Goal: Information Seeking & Learning: Check status

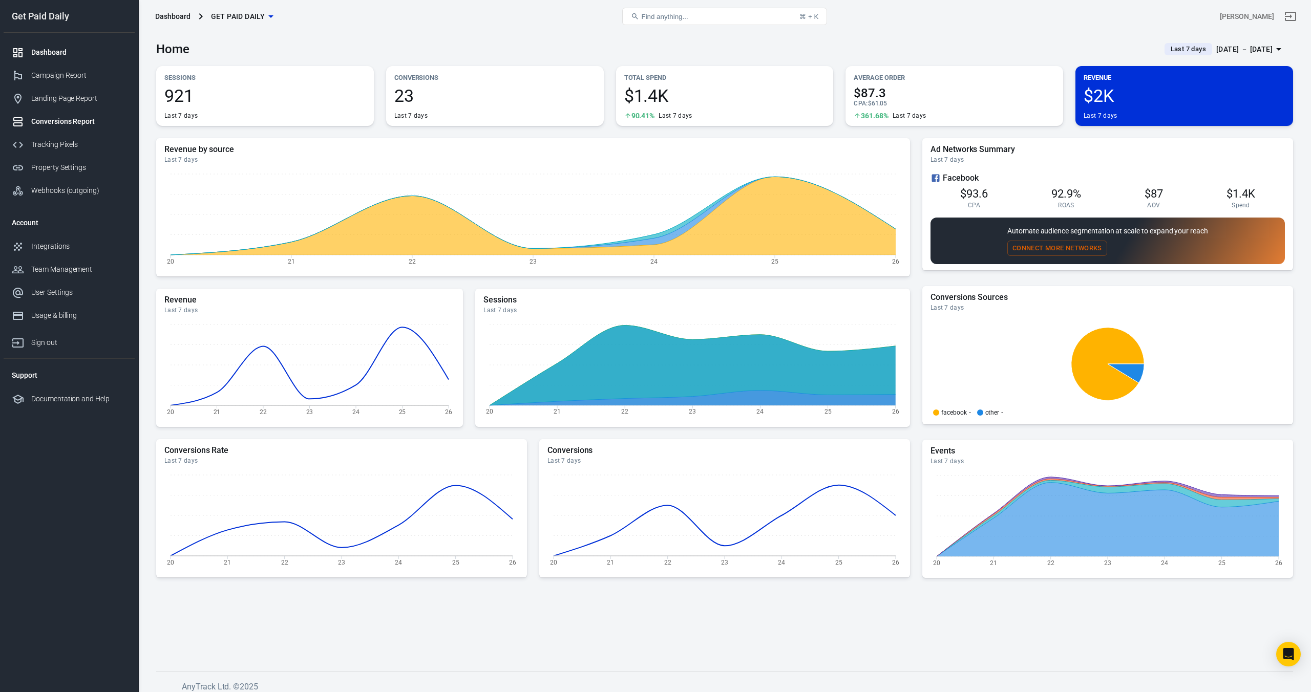
click at [79, 123] on div "Conversions Report" at bounding box center [78, 121] width 95 height 11
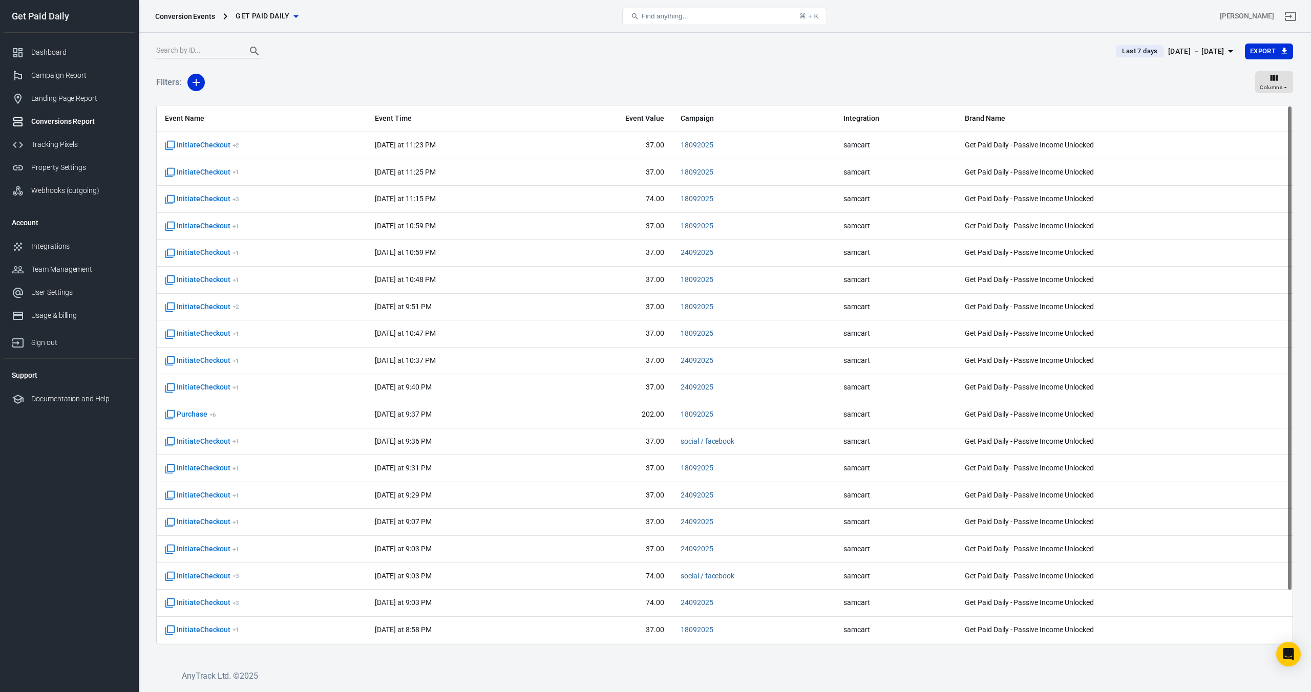
click at [1168, 54] on div "Sep 20 － Sep 26, 2025" at bounding box center [1196, 51] width 56 height 13
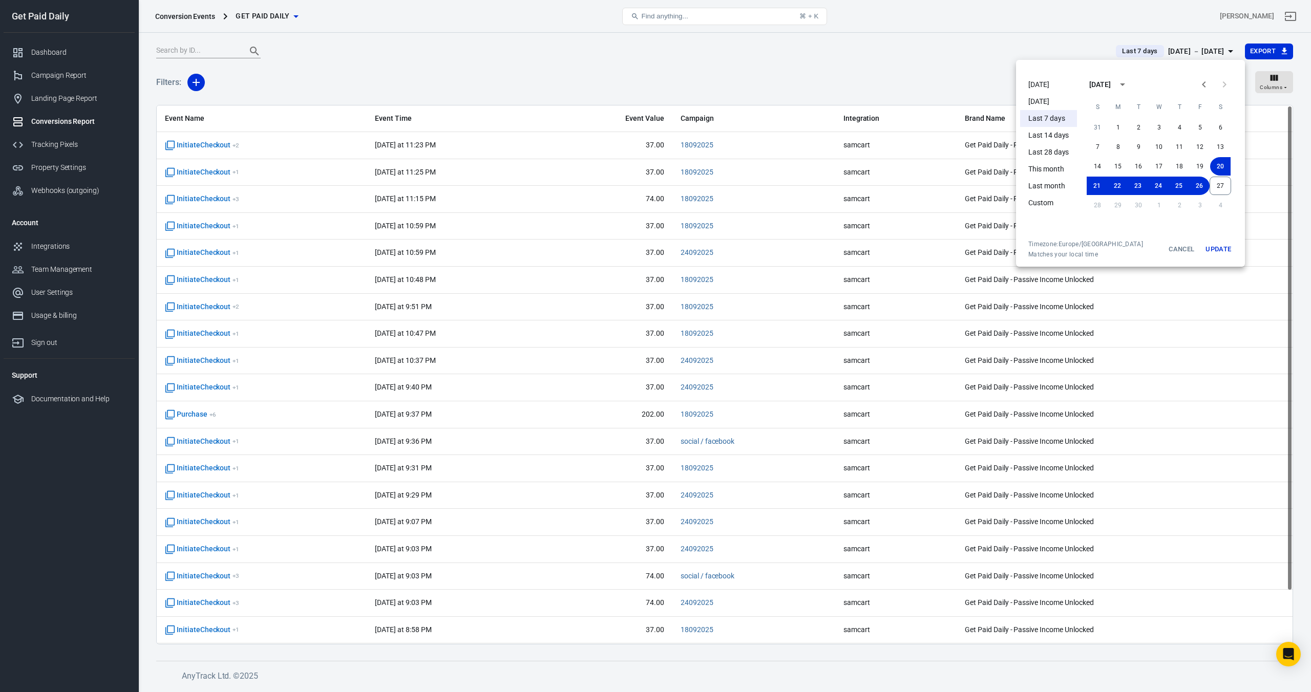
click at [1048, 88] on li "[DATE]" at bounding box center [1048, 84] width 57 height 17
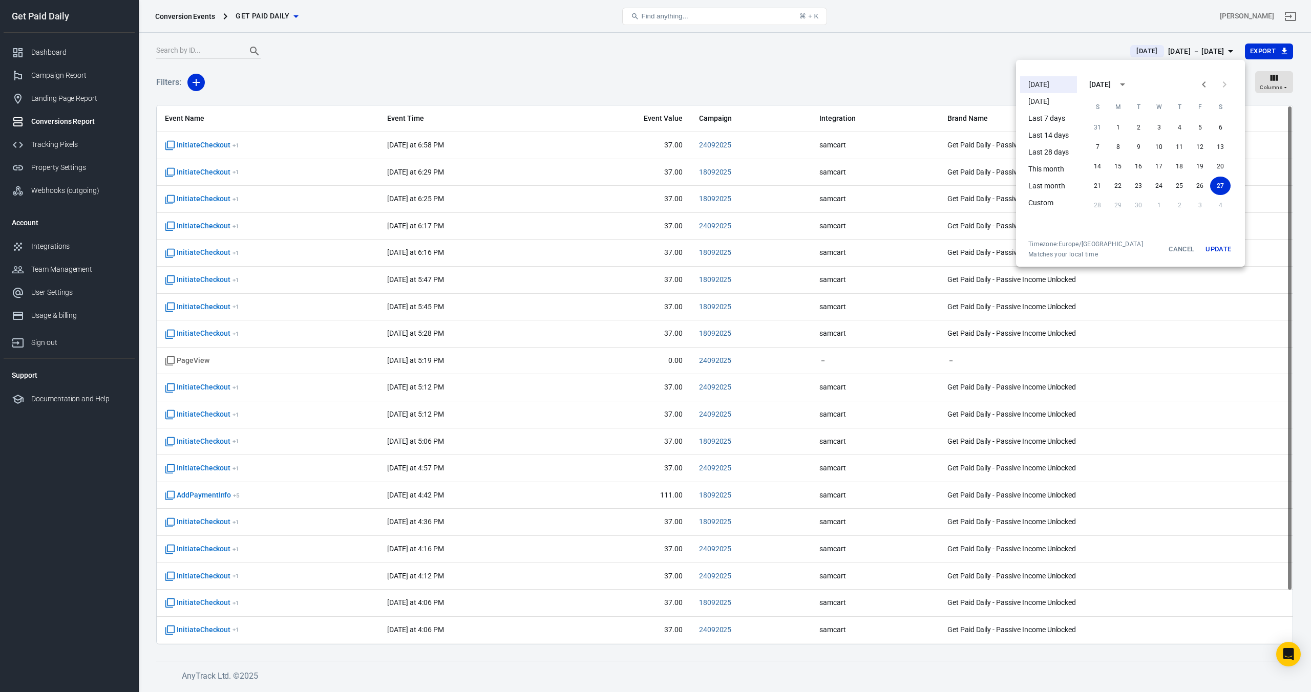
click at [228, 499] on div at bounding box center [655, 346] width 1311 height 692
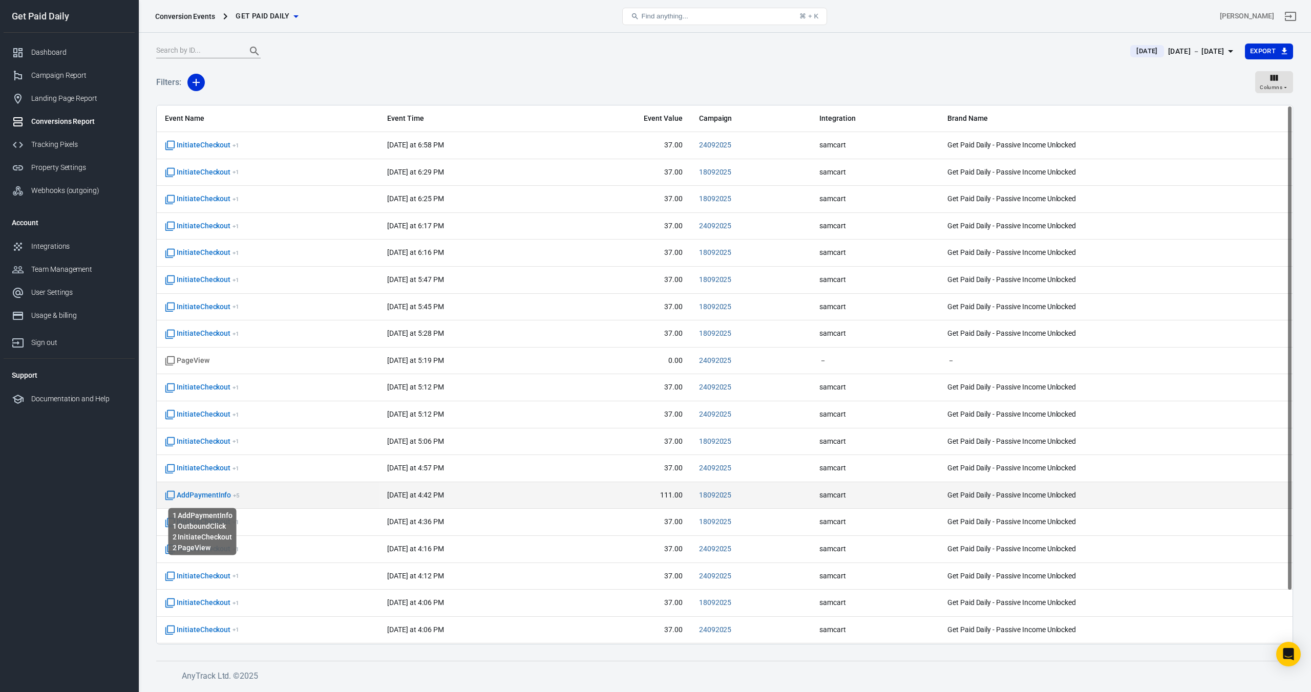
click at [221, 498] on span "AddPaymentInfo + 5" at bounding box center [202, 496] width 75 height 10
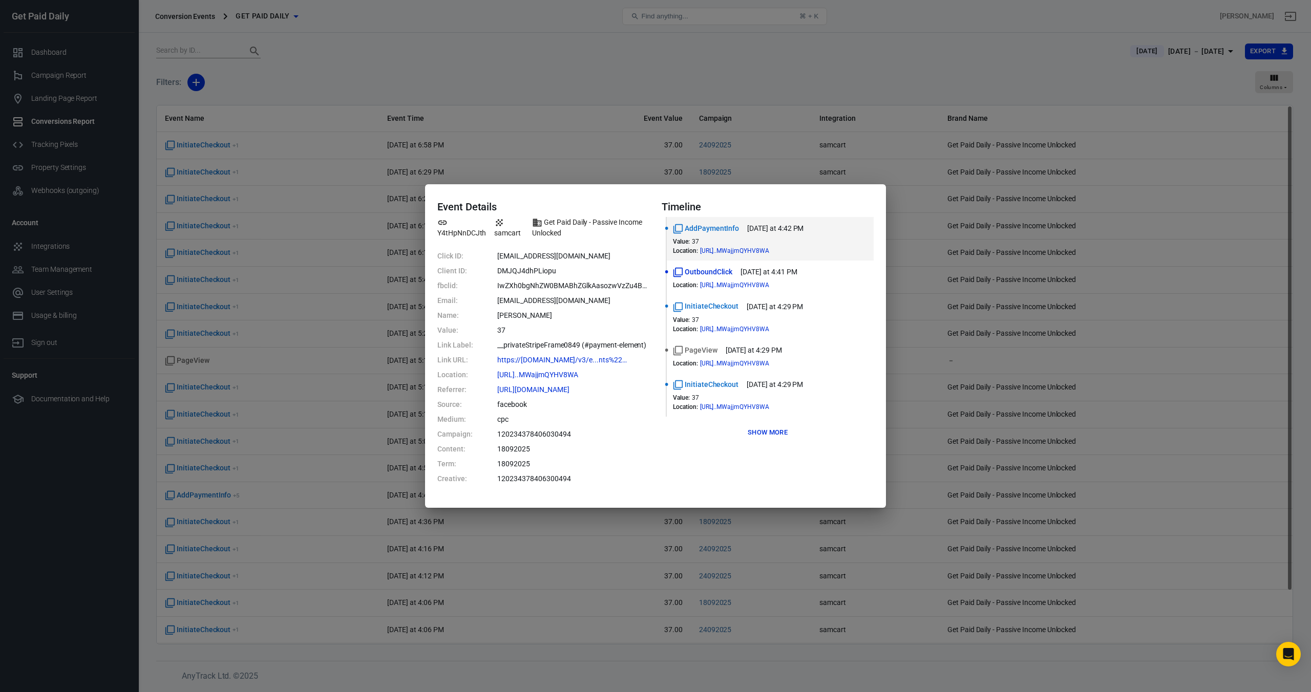
click at [752, 82] on div "Event Details Y4tHpNnDCJth samcart Get Paid Daily - Passive Income Unlocked Cli…" at bounding box center [655, 346] width 1311 height 692
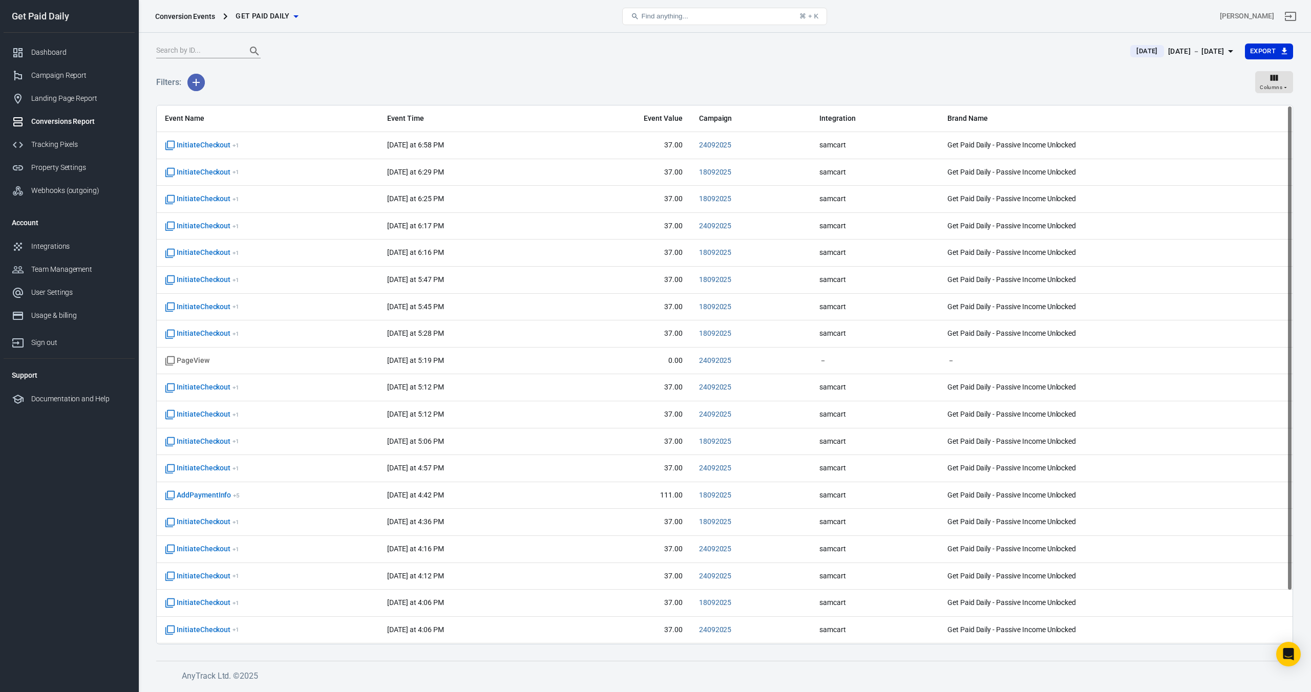
click at [195, 81] on icon "button" at bounding box center [196, 82] width 12 height 12
click at [210, 100] on li "Event Name" at bounding box center [222, 104] width 70 height 18
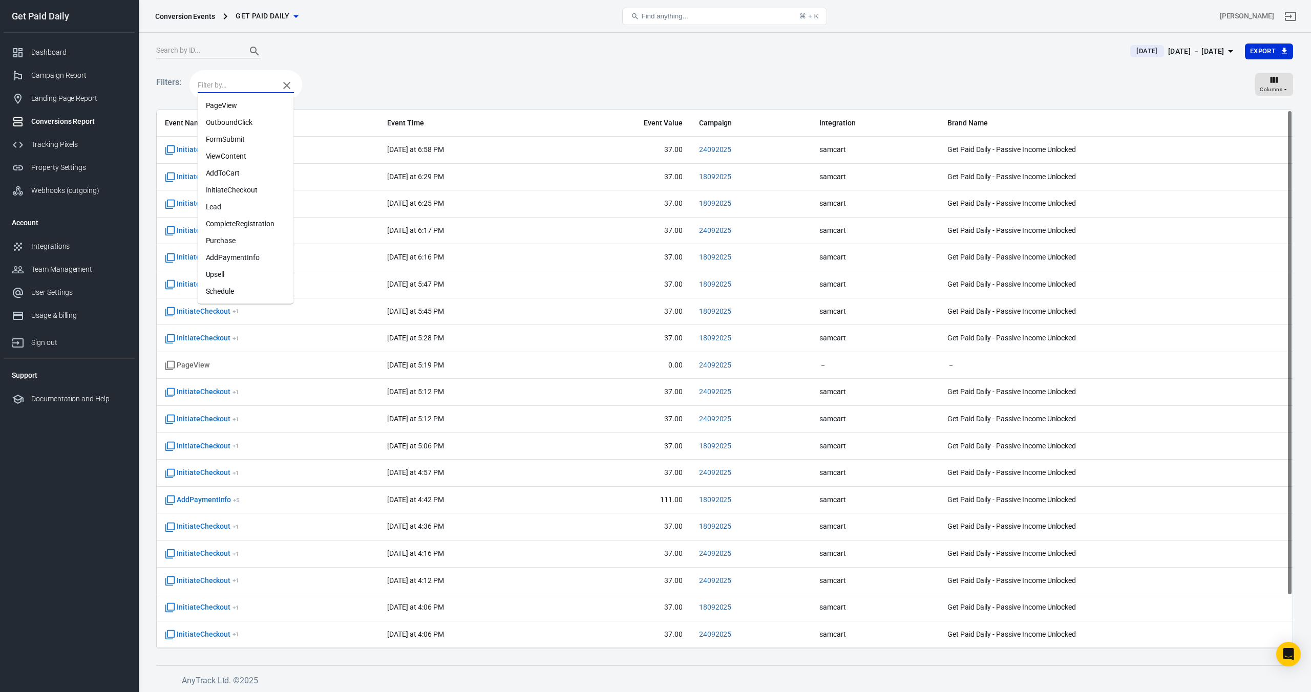
click at [239, 90] on input "text" at bounding box center [236, 85] width 76 height 13
click at [244, 257] on li "AddPaymentInfo" at bounding box center [246, 257] width 96 height 17
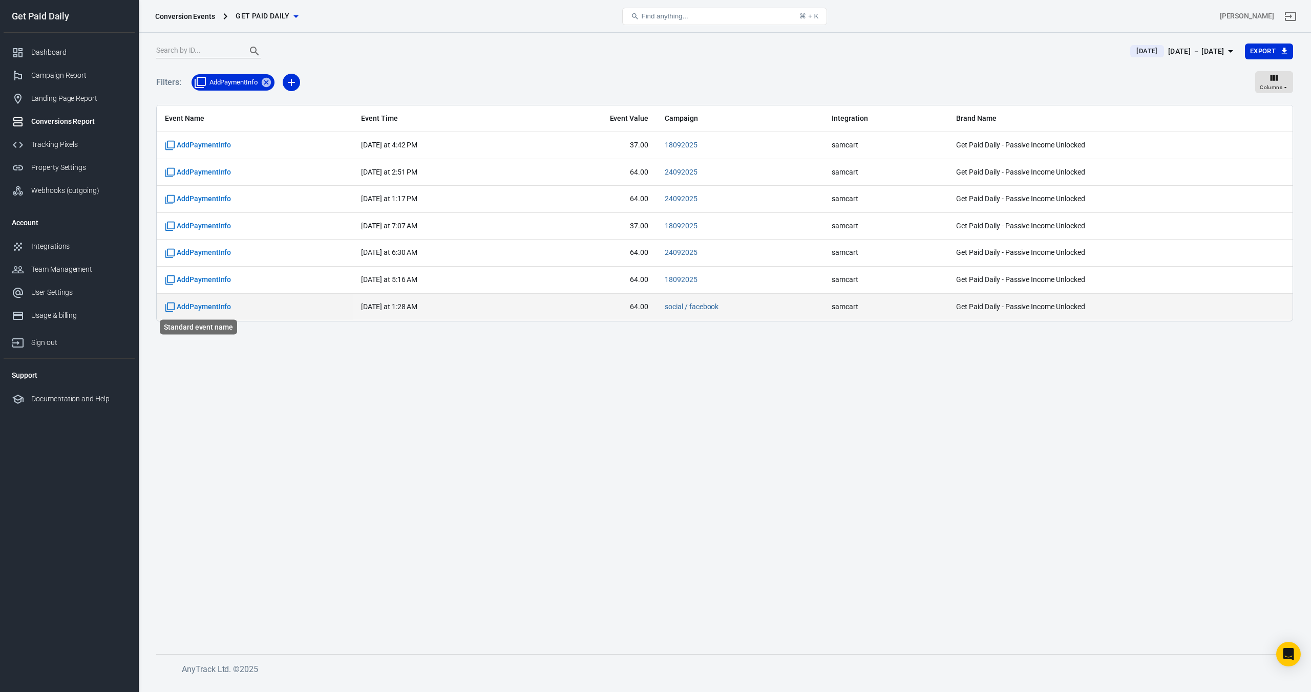
click at [208, 306] on span "AddPaymentInfo" at bounding box center [198, 307] width 66 height 10
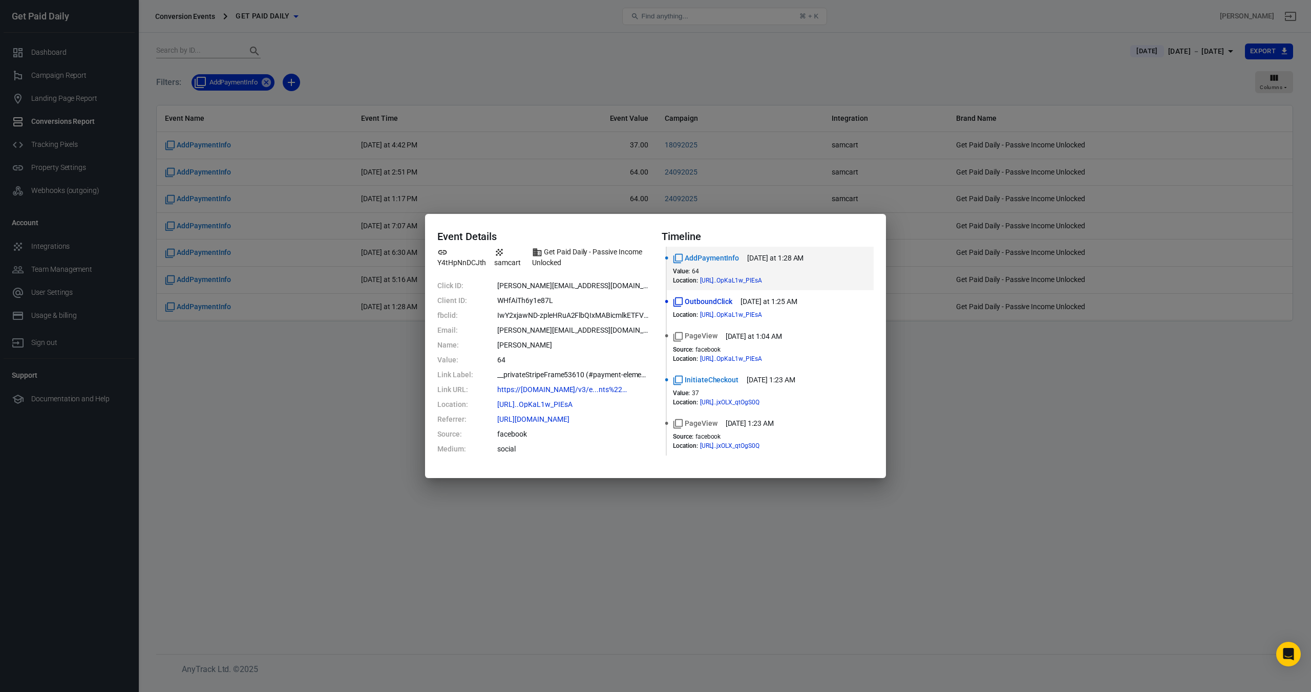
click at [226, 363] on div "Event Details Y4tHpNnDCJth samcart Get Paid Daily - Passive Income Unlocked Cli…" at bounding box center [655, 346] width 1311 height 692
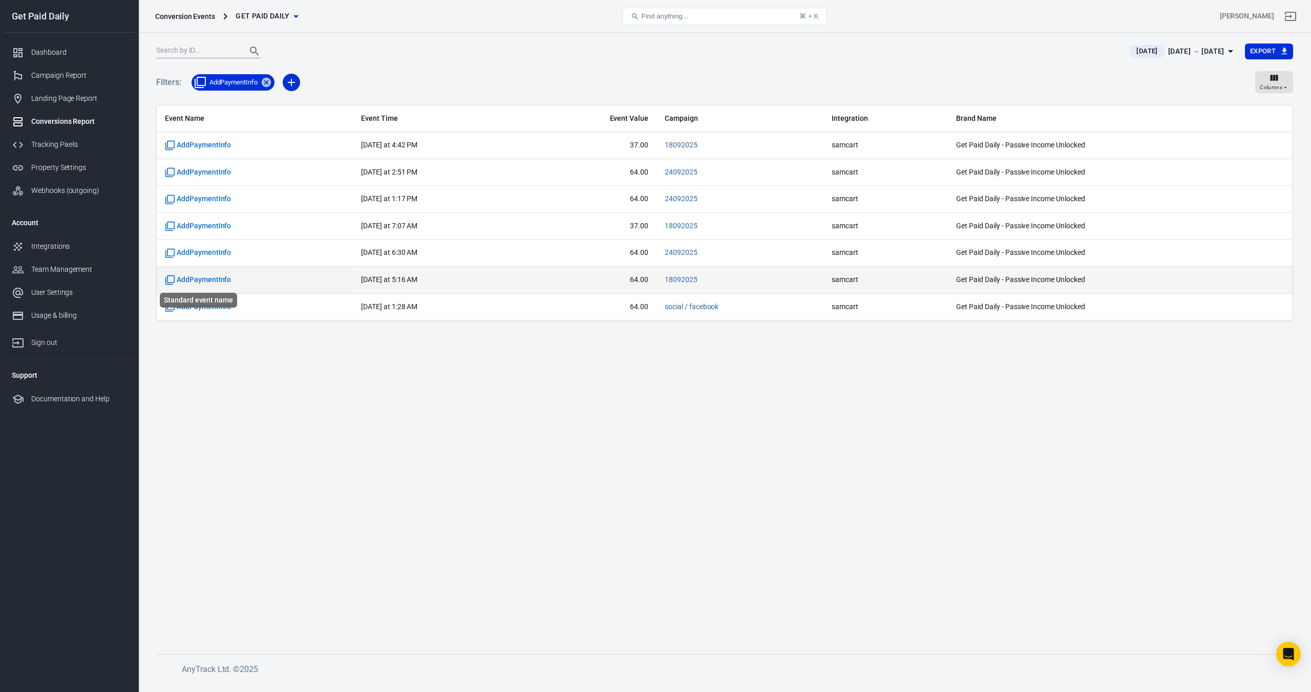
click at [202, 280] on span "AddPaymentInfo" at bounding box center [198, 280] width 66 height 10
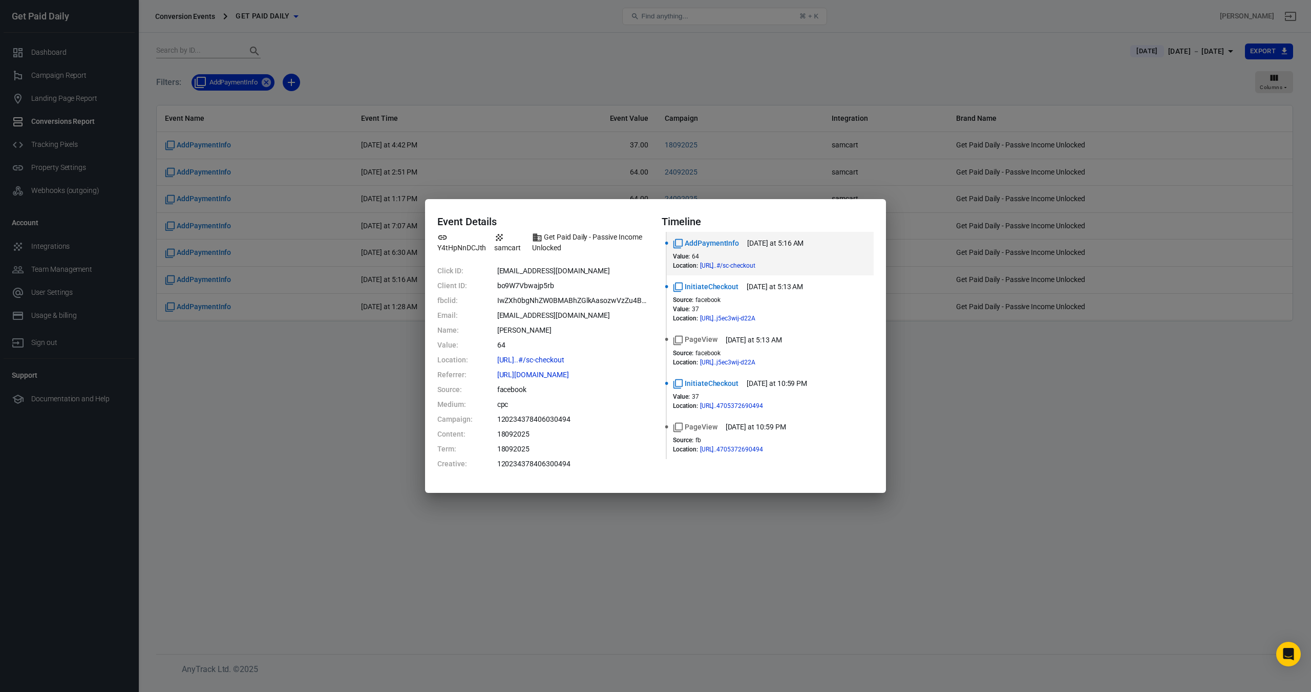
drag, startPoint x: 295, startPoint y: 364, endPoint x: 281, endPoint y: 333, distance: 33.9
click at [295, 364] on div "Event Details Y4tHpNnDCJth samcart Get Paid Daily - Passive Income Unlocked Cli…" at bounding box center [655, 346] width 1311 height 692
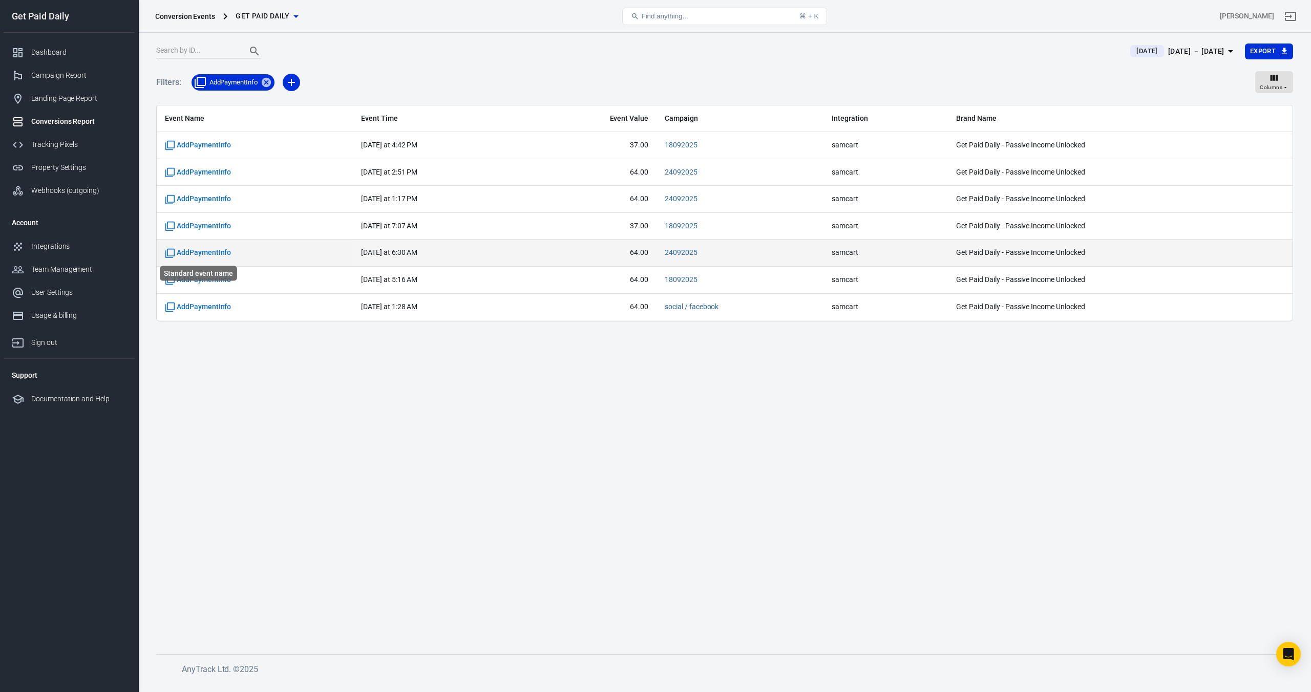
click at [192, 252] on span "AddPaymentInfo" at bounding box center [198, 253] width 66 height 10
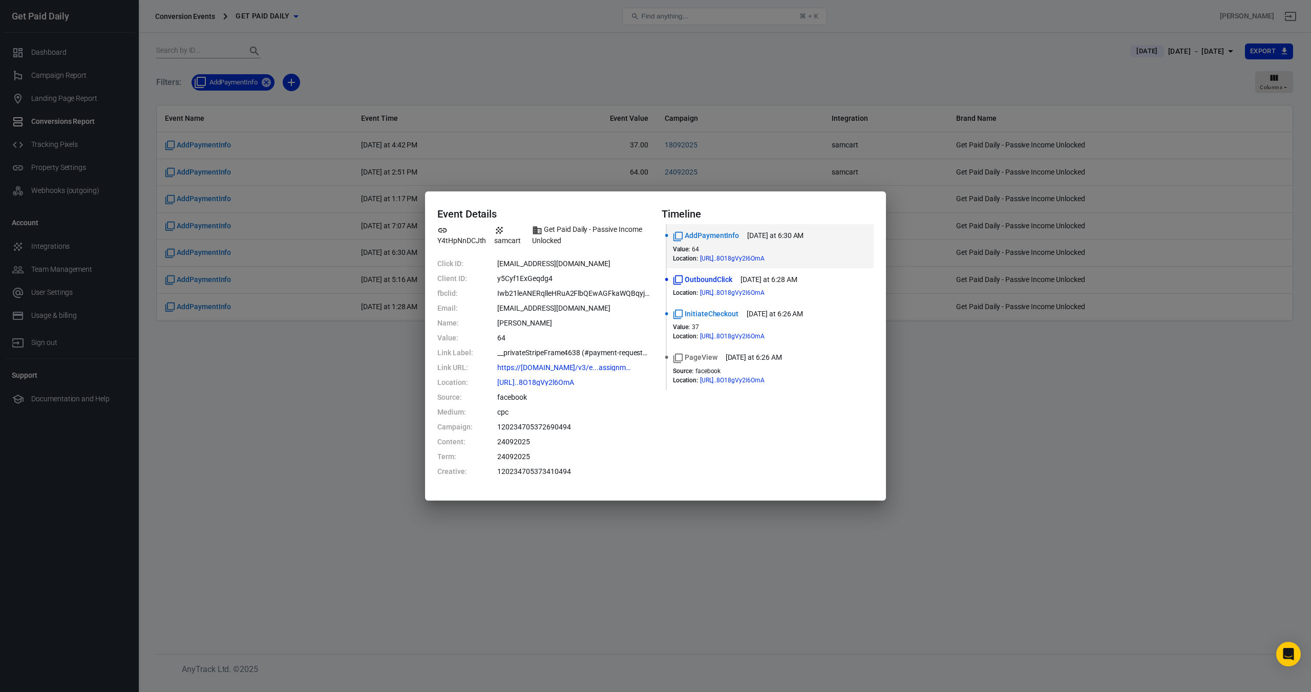
click at [246, 337] on div "Event Details Y4tHpNnDCJth samcart Get Paid Daily - Passive Income Unlocked Cli…" at bounding box center [655, 346] width 1311 height 692
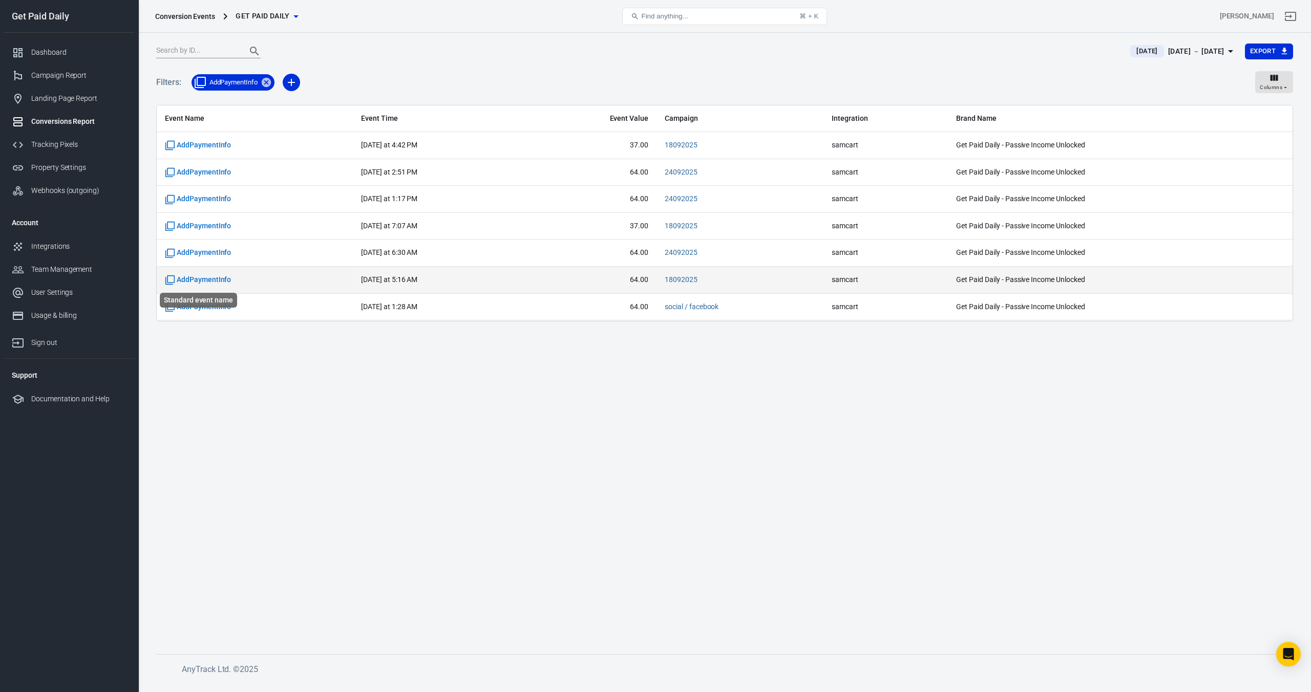
click at [211, 280] on span "AddPaymentInfo" at bounding box center [198, 280] width 66 height 10
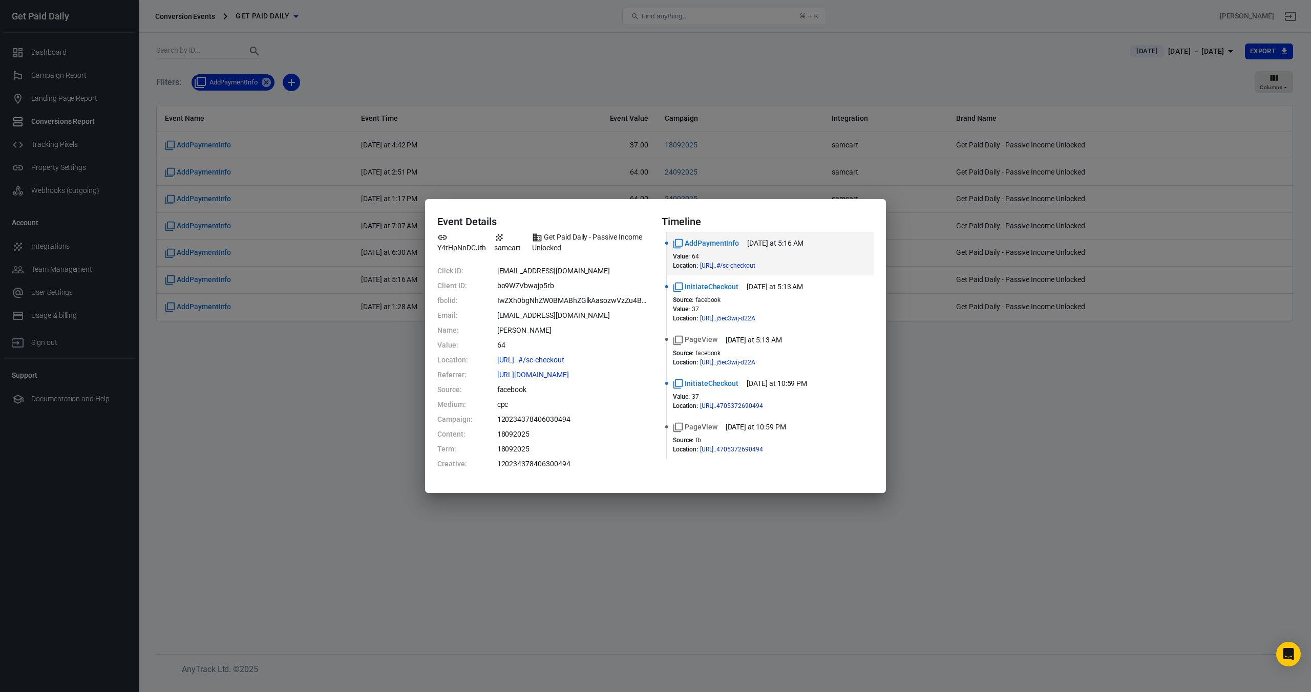
click at [211, 366] on div "Event Details Y4tHpNnDCJth samcart Get Paid Daily - Passive Income Unlocked Cli…" at bounding box center [655, 346] width 1311 height 692
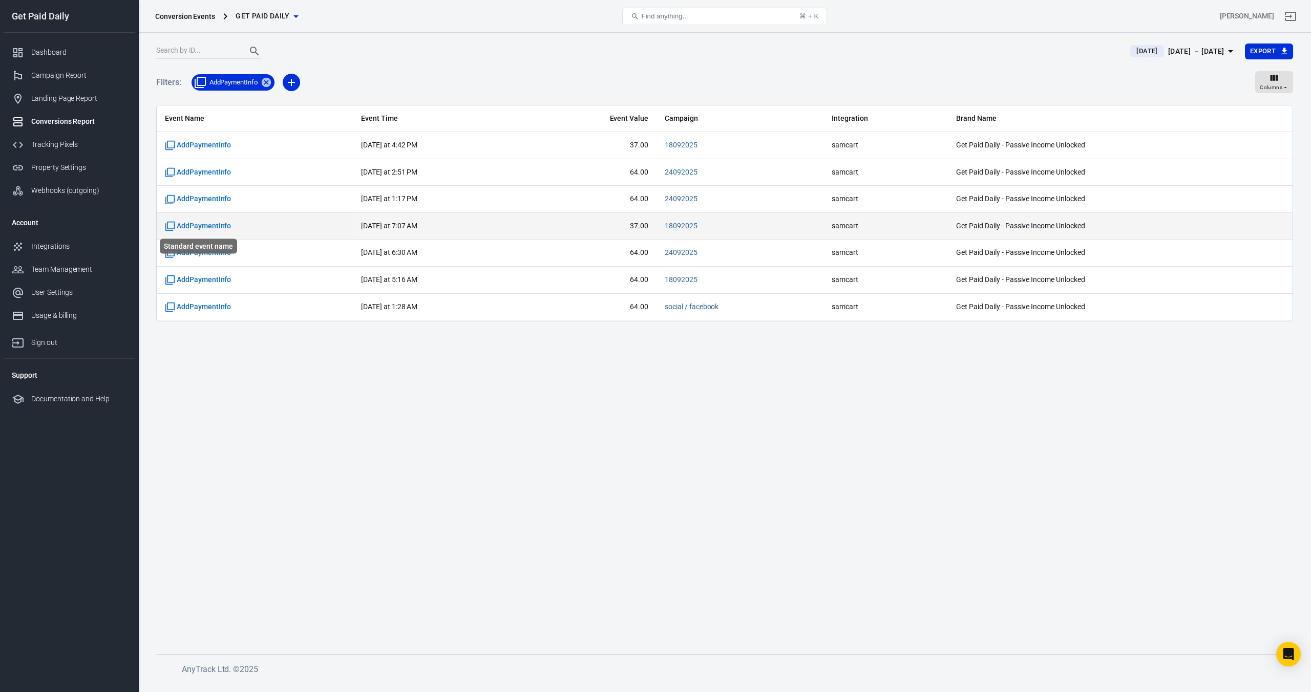
click at [199, 227] on span "AddPaymentInfo" at bounding box center [198, 226] width 66 height 10
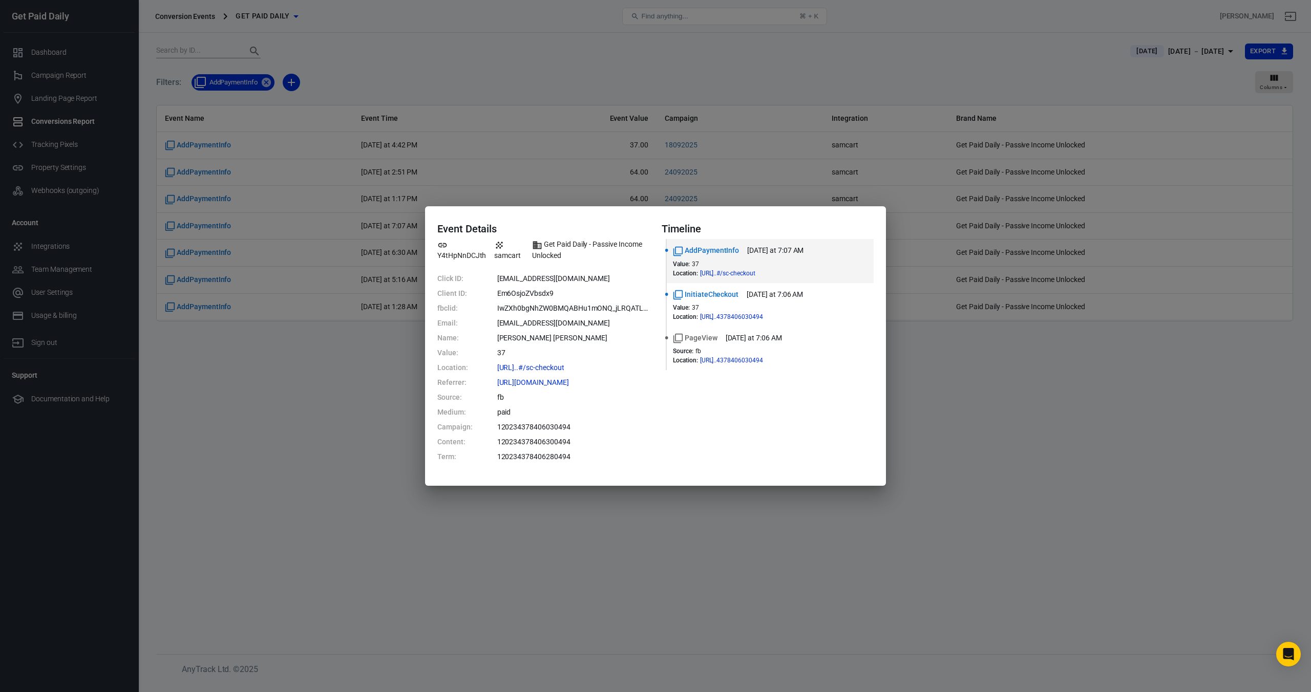
click at [266, 380] on div "Event Details Y4tHpNnDCJth samcart Get Paid Daily - Passive Income Unlocked Cli…" at bounding box center [655, 346] width 1311 height 692
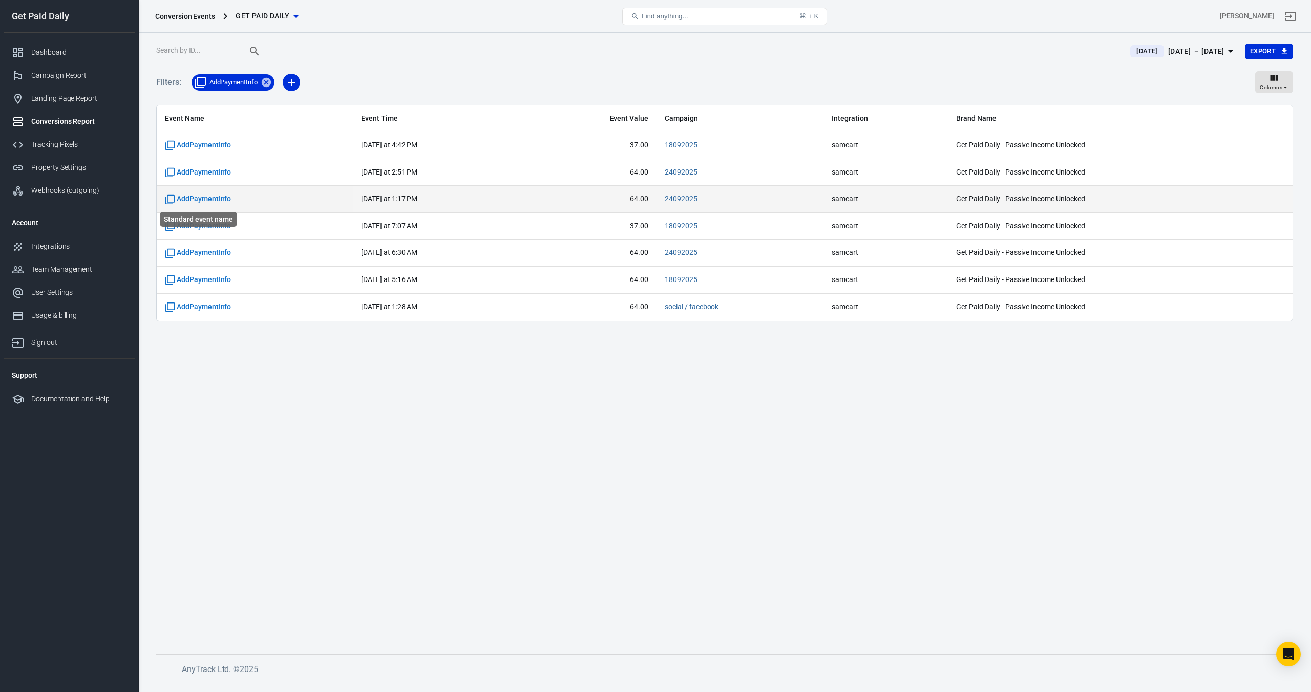
click at [222, 197] on span "AddPaymentInfo" at bounding box center [198, 199] width 66 height 10
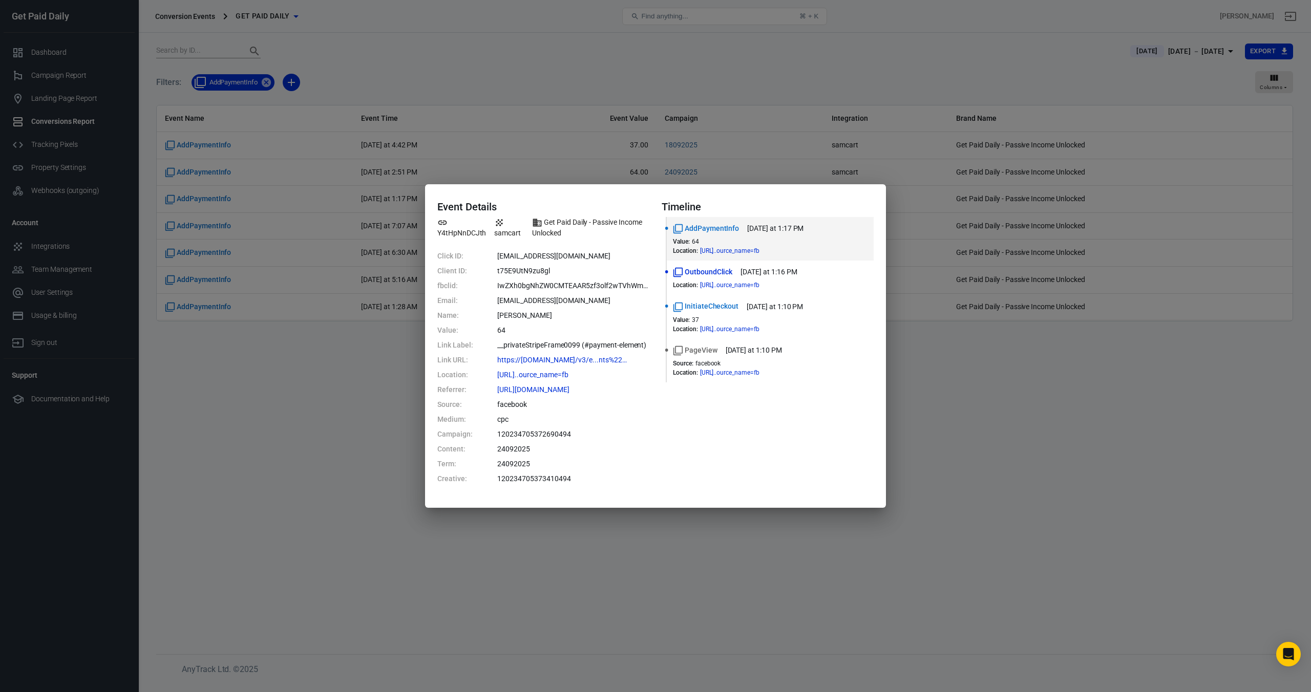
drag, startPoint x: 250, startPoint y: 397, endPoint x: 231, endPoint y: 204, distance: 194.5
click at [251, 397] on div "Event Details Y4tHpNnDCJth samcart Get Paid Daily - Passive Income Unlocked Cli…" at bounding box center [655, 346] width 1311 height 692
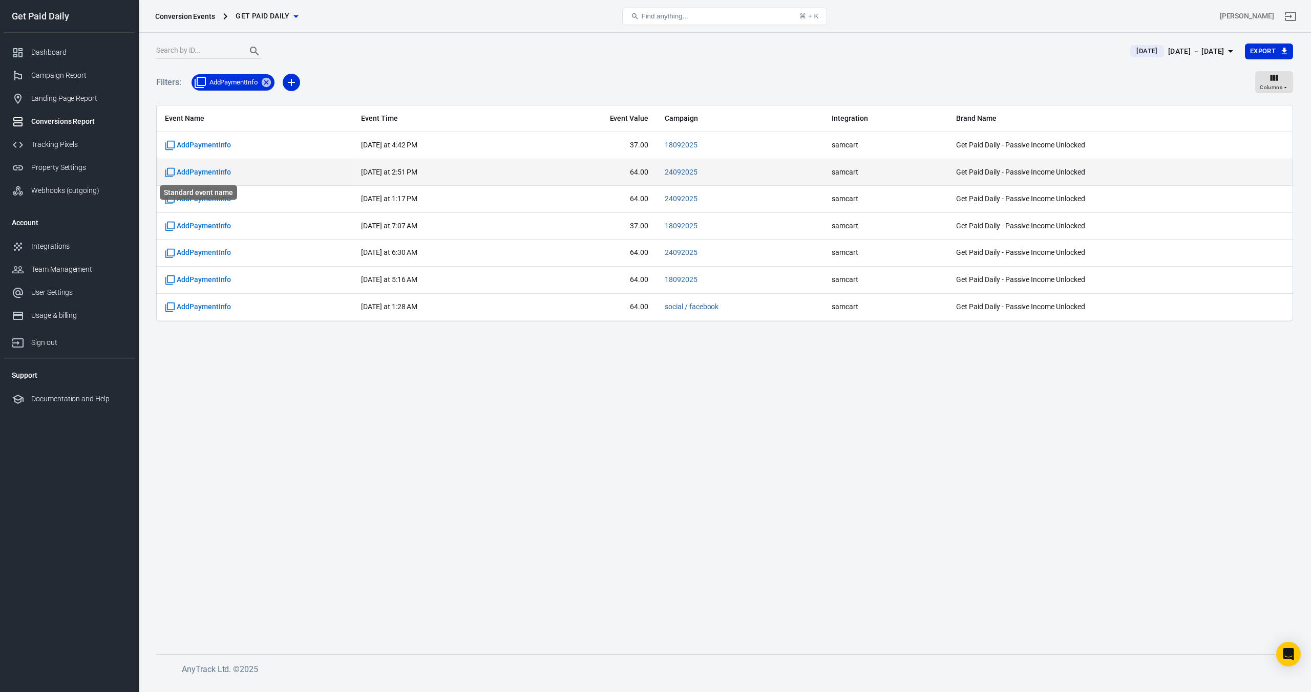
click at [219, 172] on span "AddPaymentInfo" at bounding box center [198, 172] width 66 height 10
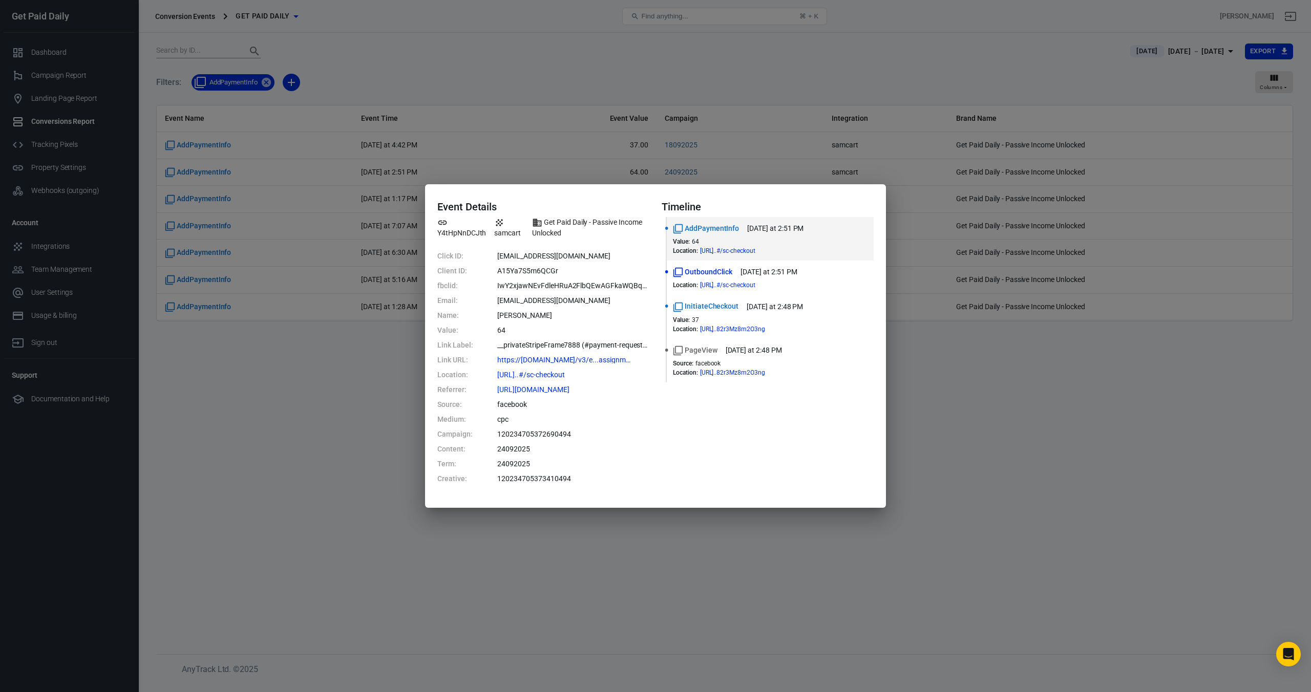
click at [258, 407] on div "Event Details Y4tHpNnDCJth samcart Get Paid Daily - Passive Income Unlocked Cli…" at bounding box center [655, 346] width 1311 height 692
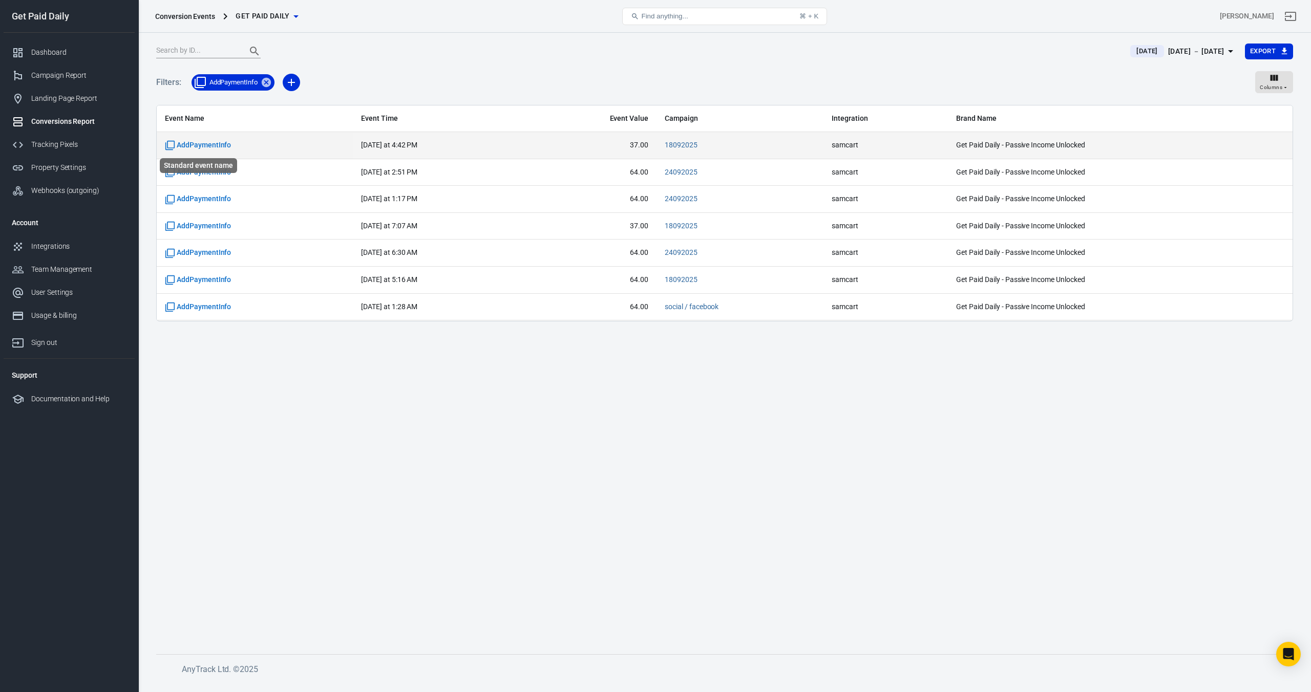
click at [211, 144] on span "AddPaymentInfo" at bounding box center [198, 145] width 66 height 10
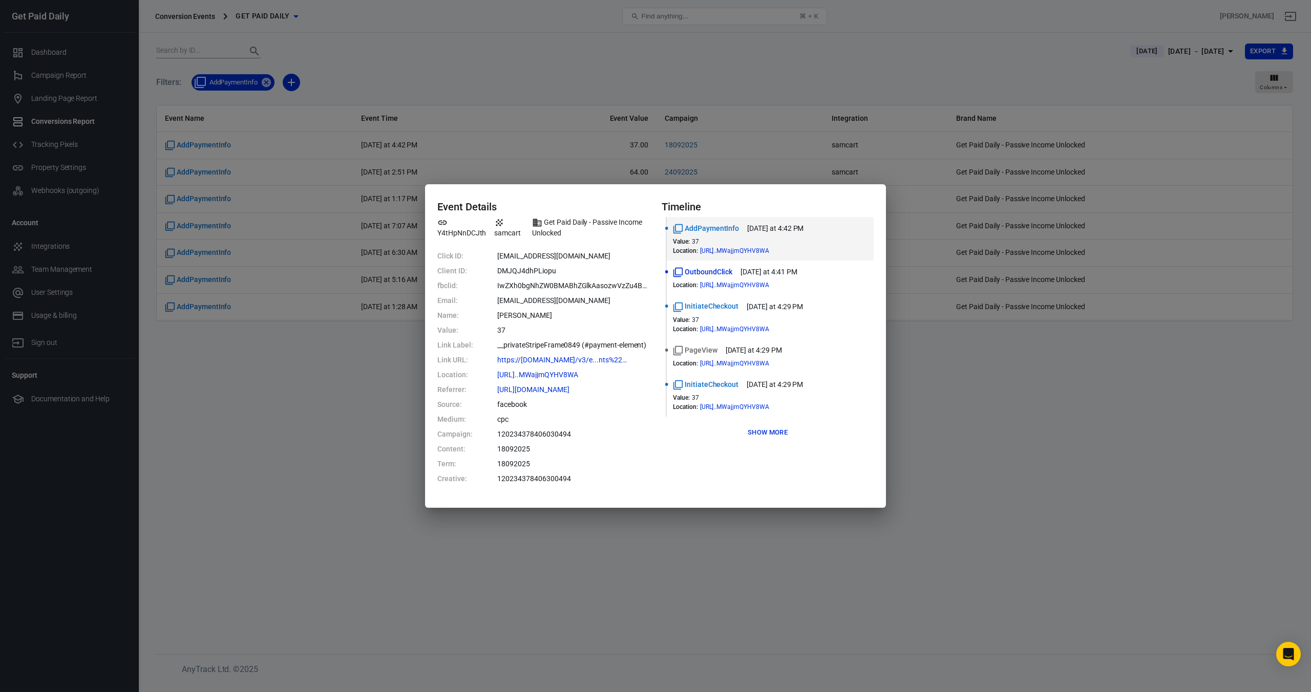
click at [330, 427] on div "Event Details Y4tHpNnDCJth samcart Get Paid Daily - Passive Income Unlocked Cli…" at bounding box center [655, 346] width 1311 height 692
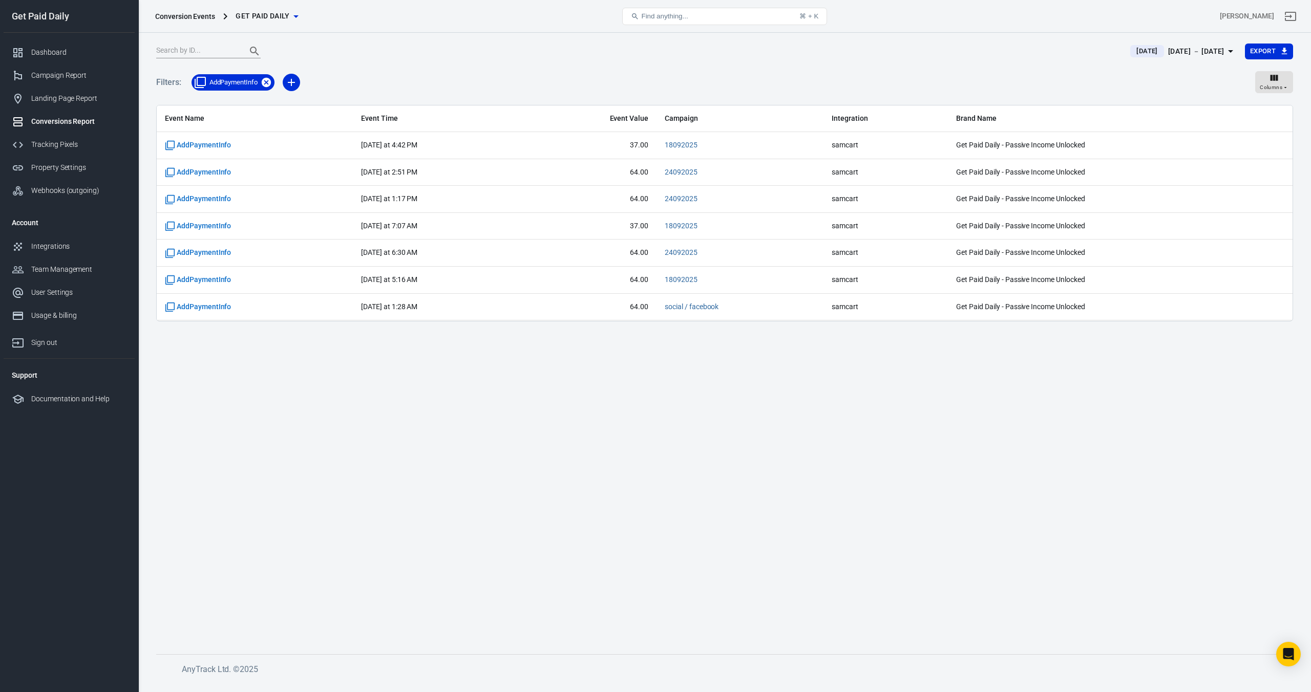
click at [272, 86] on icon at bounding box center [266, 82] width 11 height 11
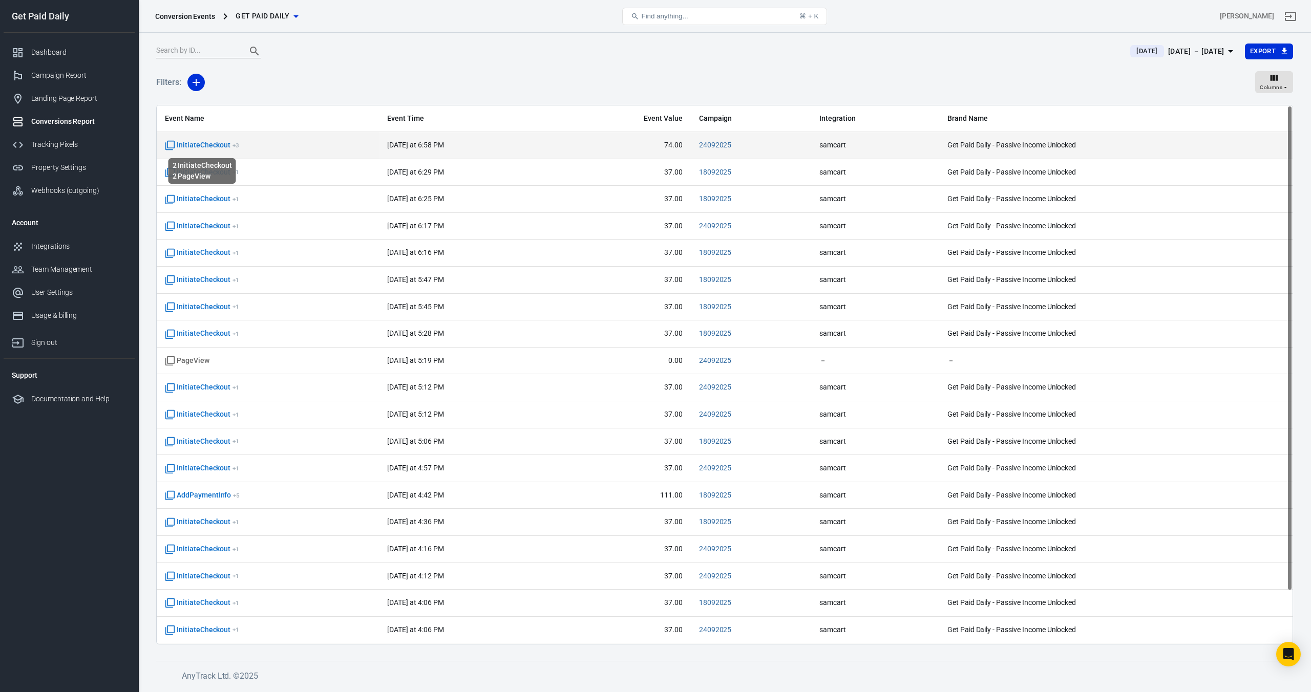
click at [211, 147] on span "InitiateCheckout + 3" at bounding box center [202, 145] width 74 height 10
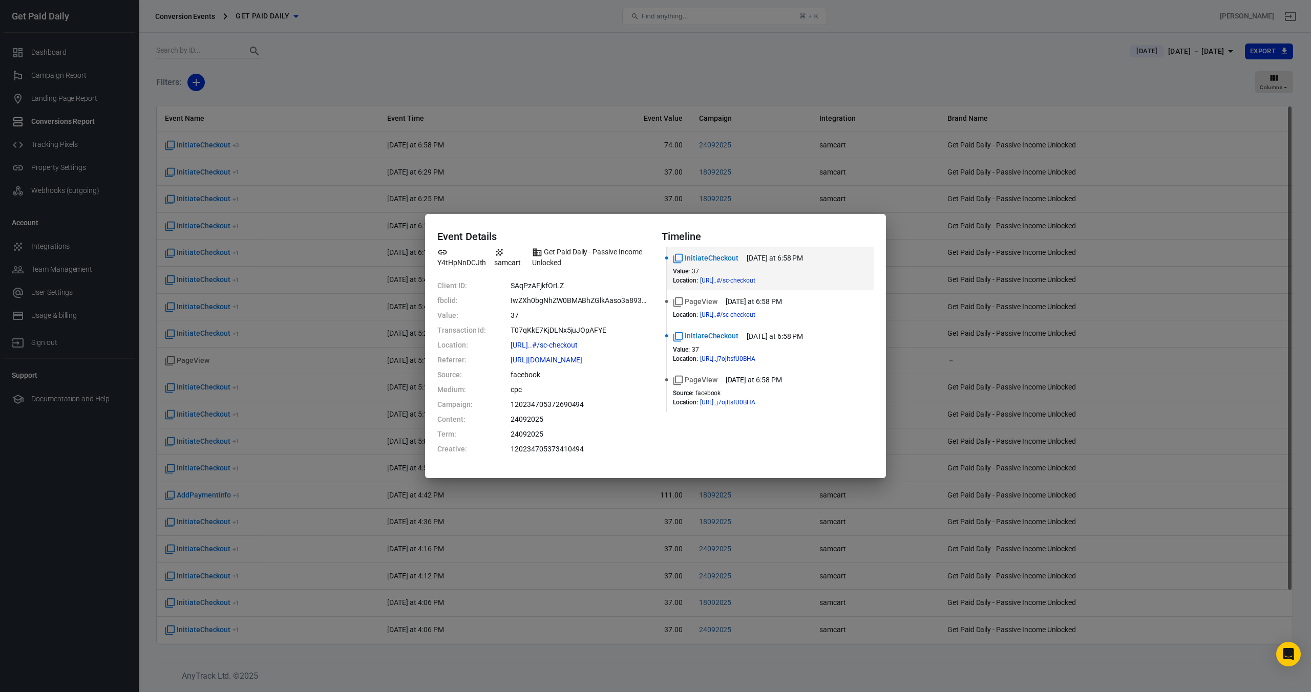
click at [668, 86] on div "Event Details Y4tHpNnDCJth samcart Get Paid Daily - Passive Income Unlocked Cli…" at bounding box center [655, 346] width 1311 height 692
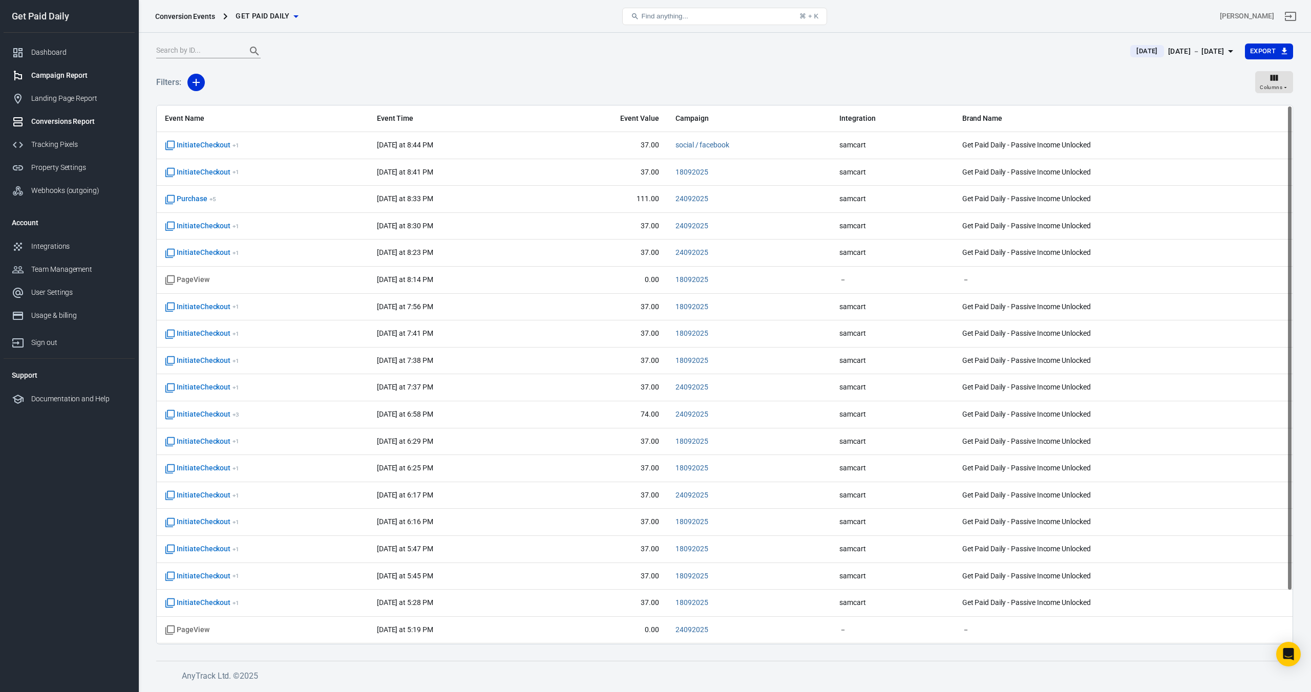
click at [68, 75] on div "Campaign Report" at bounding box center [78, 75] width 95 height 11
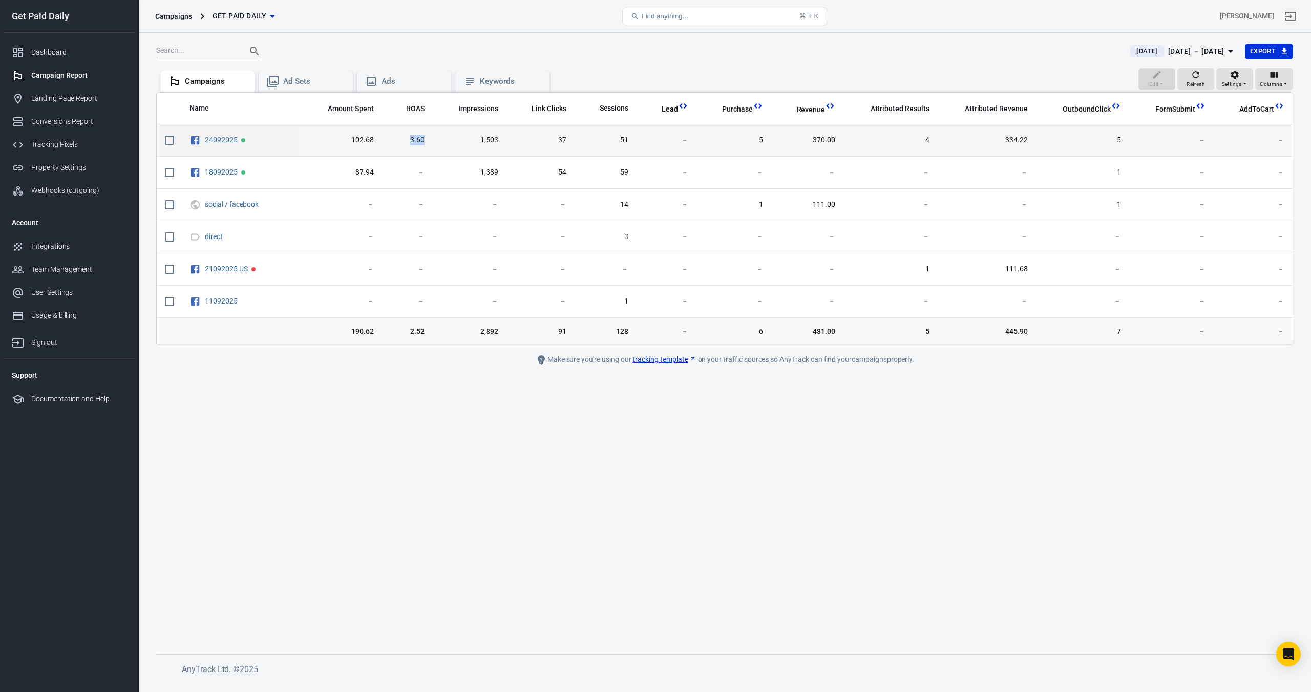
drag, startPoint x: 413, startPoint y: 140, endPoint x: 426, endPoint y: 140, distance: 13.3
click at [425, 140] on span "3.60" at bounding box center [407, 140] width 34 height 10
